Goal: Task Accomplishment & Management: Use online tool/utility

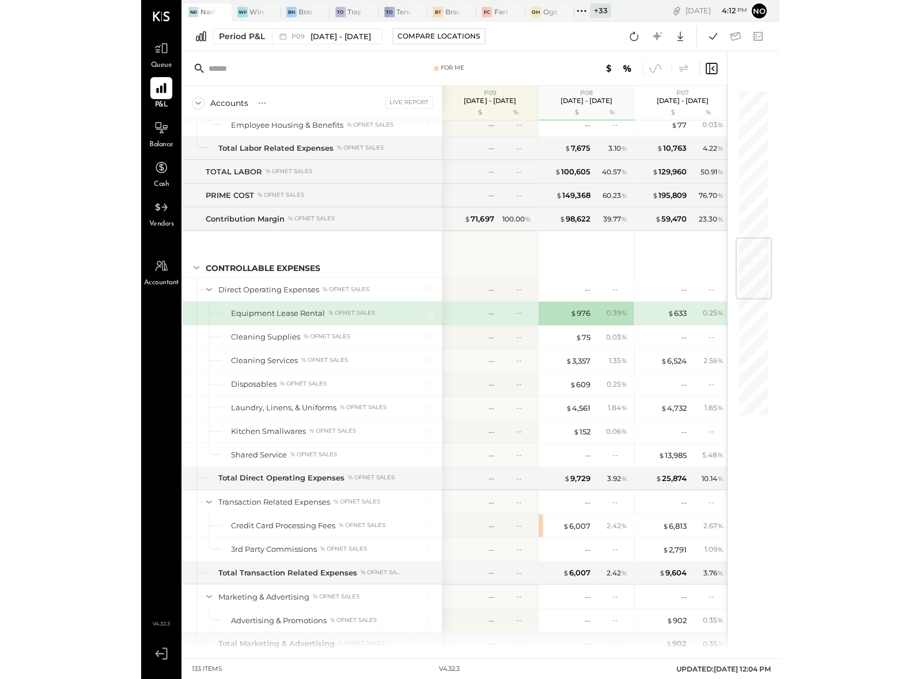
scroll to position [1255, 0]
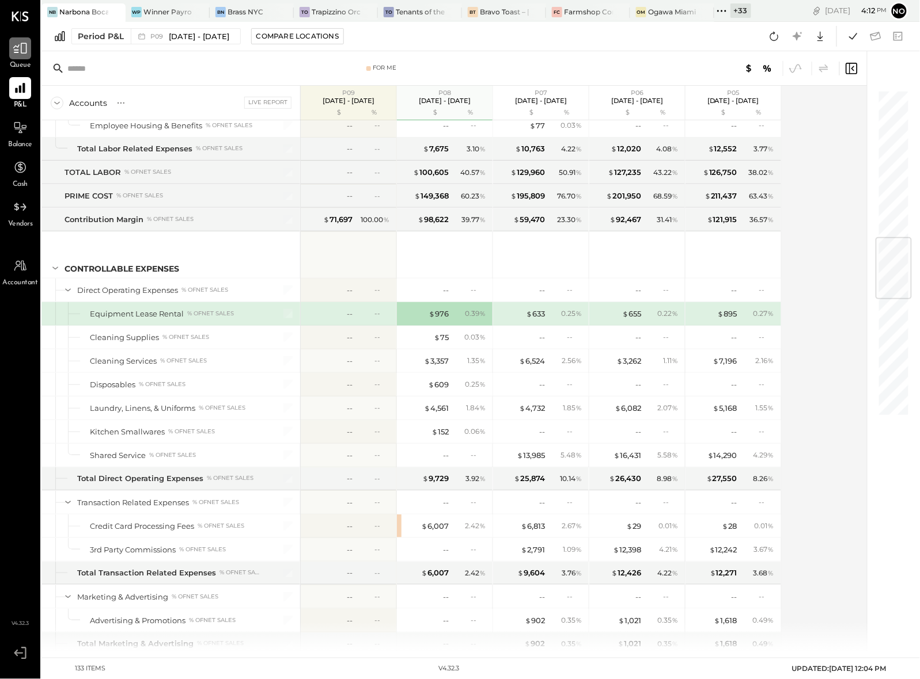
click at [20, 54] on icon at bounding box center [20, 48] width 15 height 15
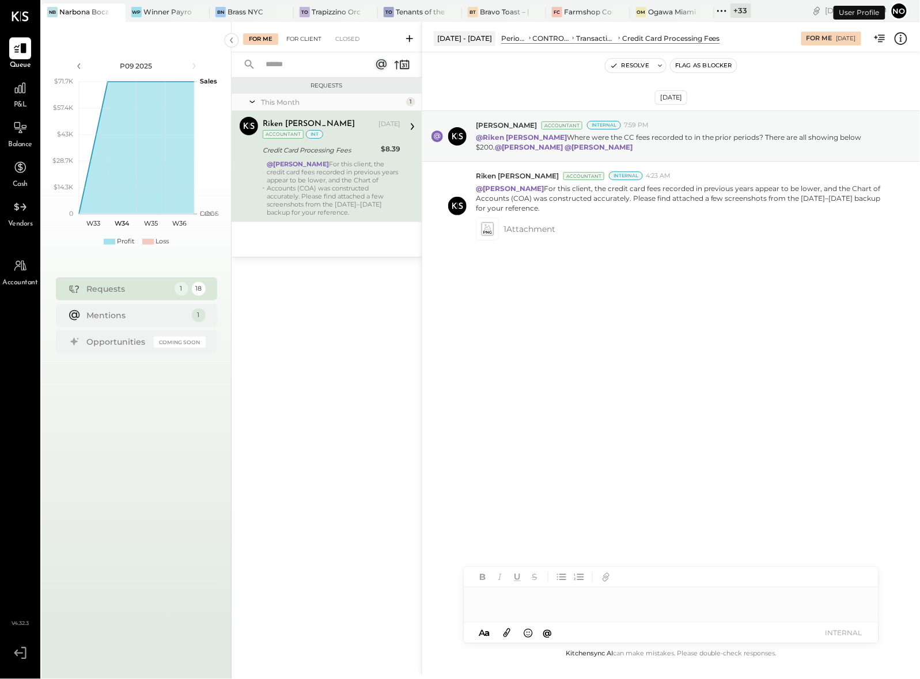
click at [306, 37] on div "For Client" at bounding box center [303, 39] width 47 height 12
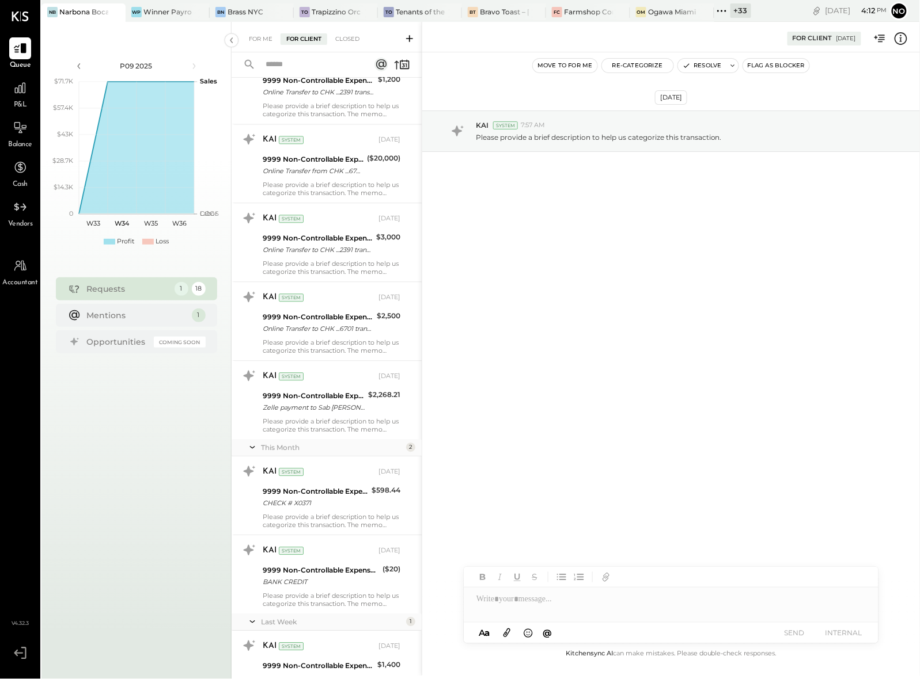
scroll to position [871, 0]
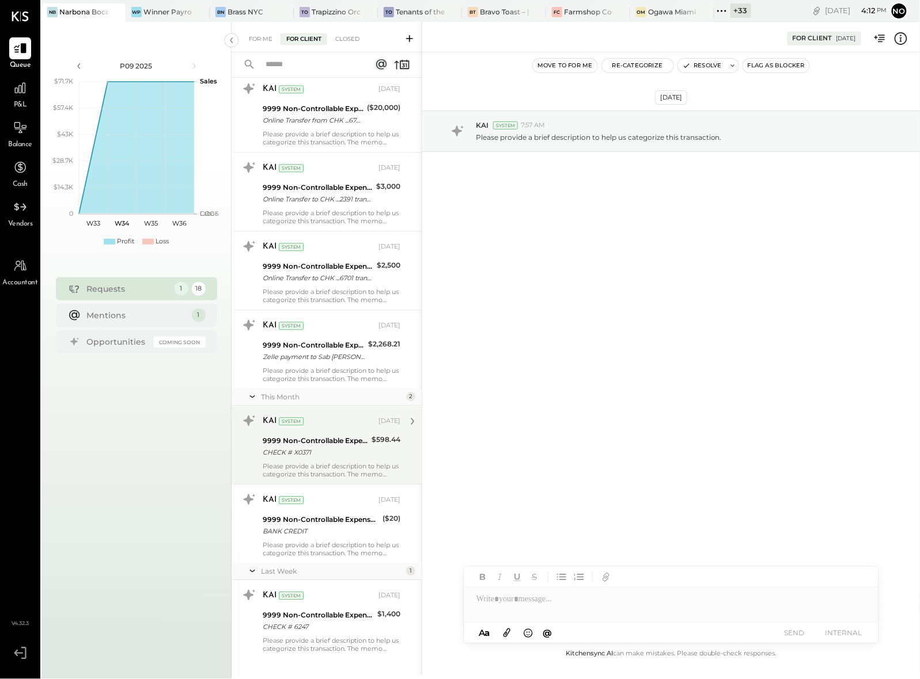
click at [298, 435] on div "9999 Non-Controllable Expenses:Other Income and Expenses:To Be Classified P&L" at bounding box center [315, 441] width 105 height 12
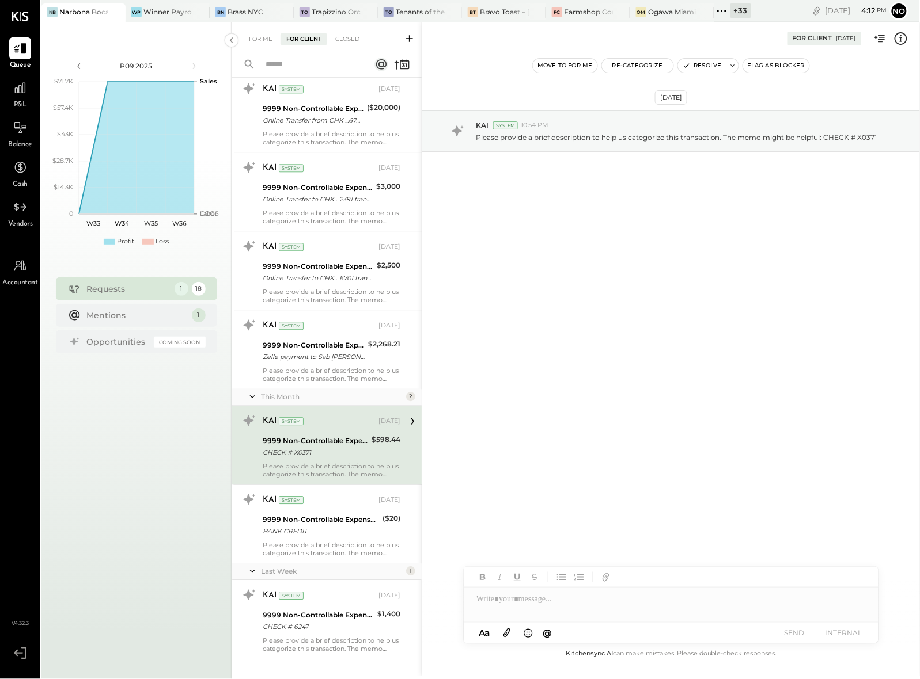
click at [300, 435] on div "9999 Non-Controllable Expenses:Other Income and Expenses:To Be Classified P&L" at bounding box center [315, 441] width 105 height 12
click at [637, 66] on button "Re-Categorize" at bounding box center [637, 66] width 71 height 14
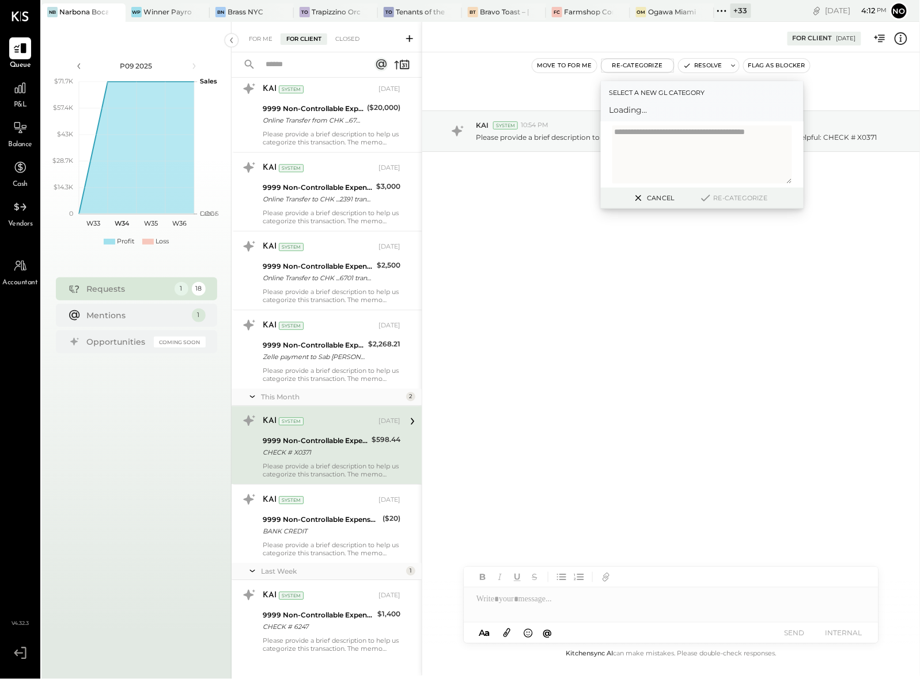
click at [637, 111] on span "Loading..." at bounding box center [701, 110] width 185 height 12
click at [554, 236] on div "[DATE] KAI System 10:54 PM Please provide a brief description to help us catego…" at bounding box center [670, 159] width 497 height 157
click at [637, 197] on button "Cancel" at bounding box center [653, 198] width 50 height 15
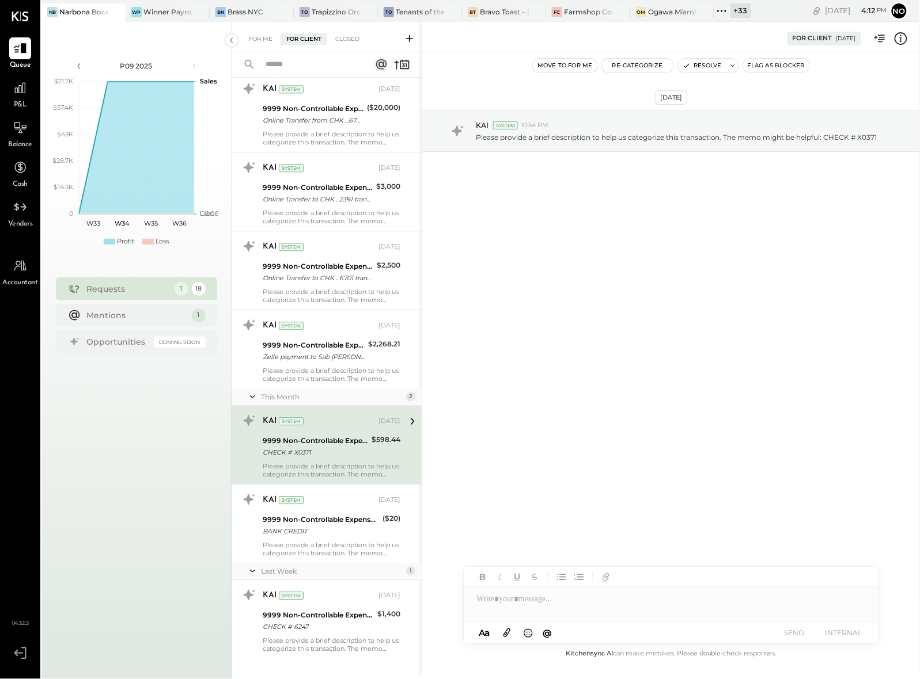
click at [326, 447] on div "CHECK # X0371" at bounding box center [315, 453] width 105 height 12
click at [631, 66] on button "Re-Categorize" at bounding box center [637, 66] width 71 height 14
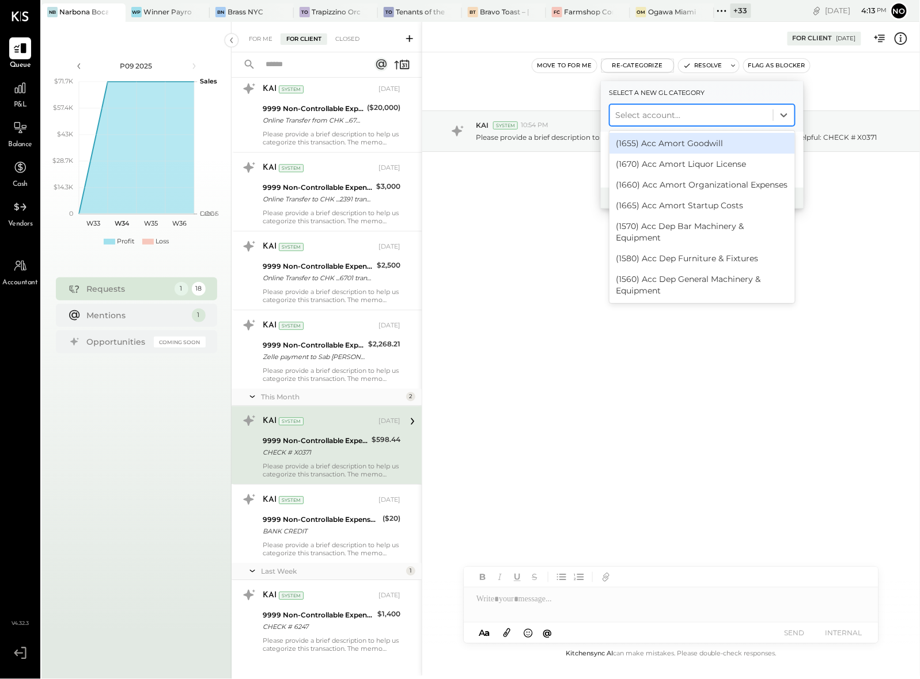
click at [637, 118] on div "Select account..." at bounding box center [691, 115] width 151 height 12
type input "*******"
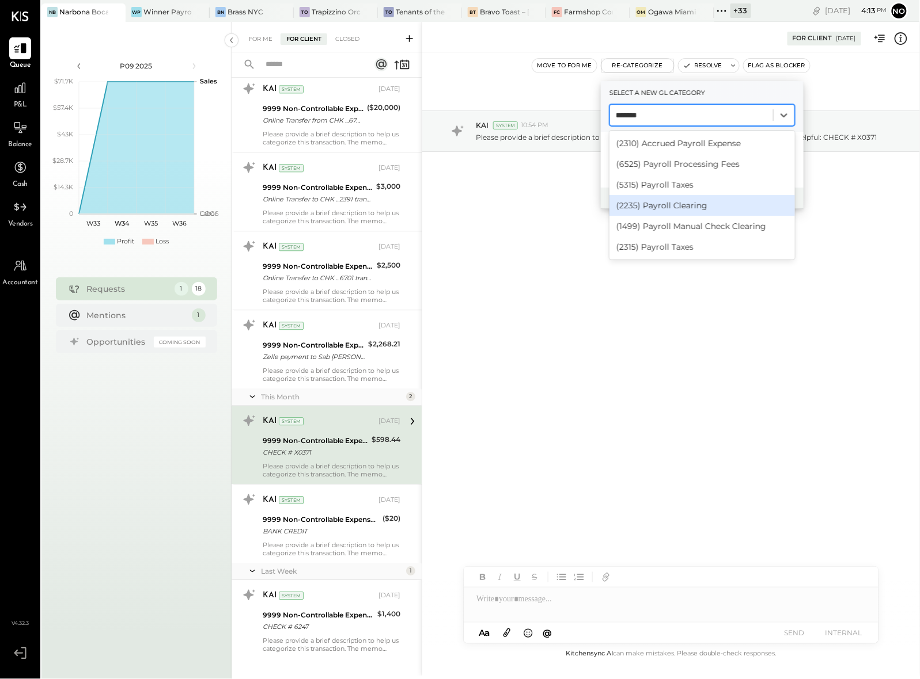
click at [637, 200] on div "(2235) Payroll Clearing" at bounding box center [701, 205] width 185 height 21
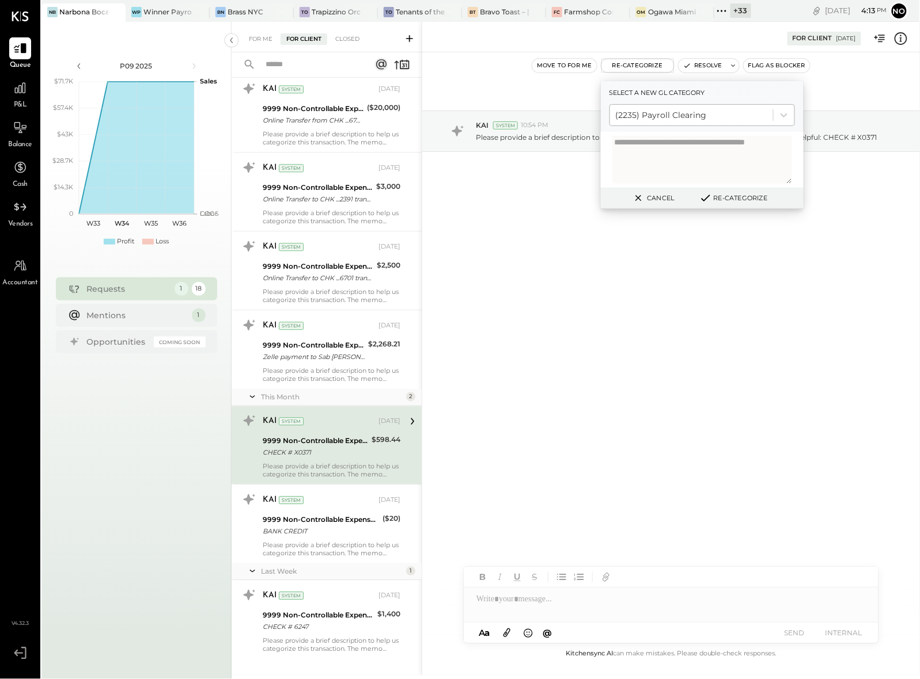
click at [637, 196] on button "Re-Categorize" at bounding box center [733, 198] width 76 height 14
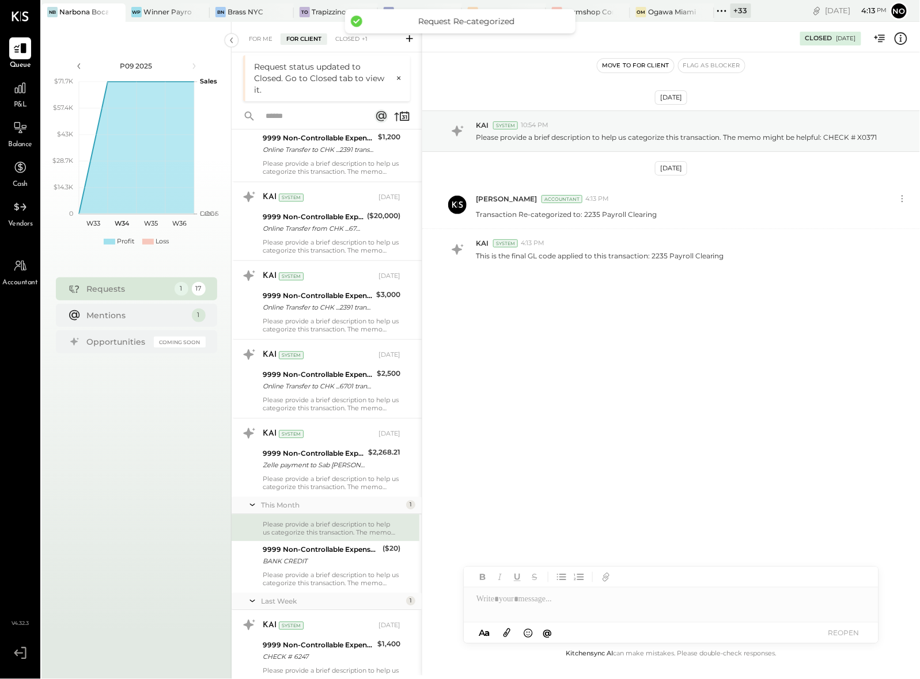
scroll to position [793, 0]
